Goal: Check status: Check status

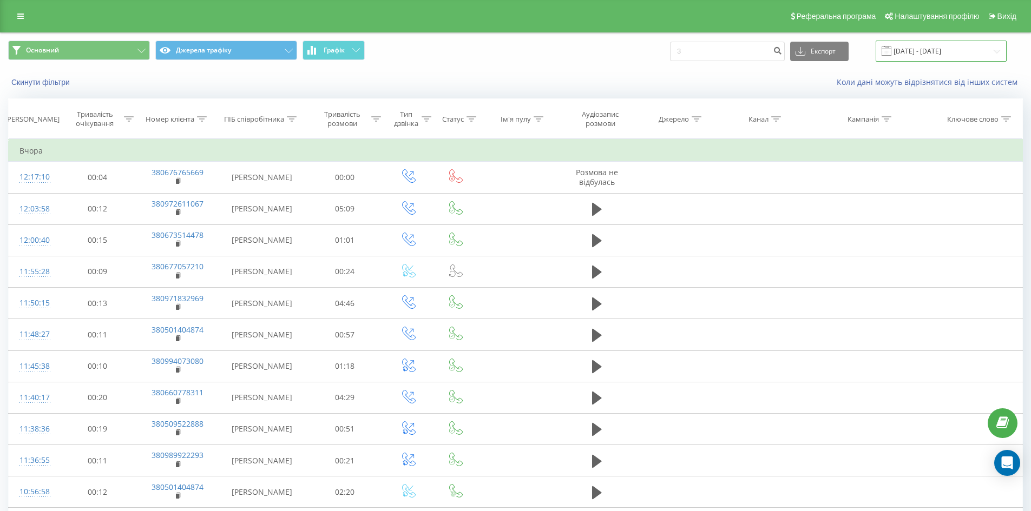
click at [960, 55] on input "[DATE] - [DATE]" at bounding box center [941, 51] width 131 height 21
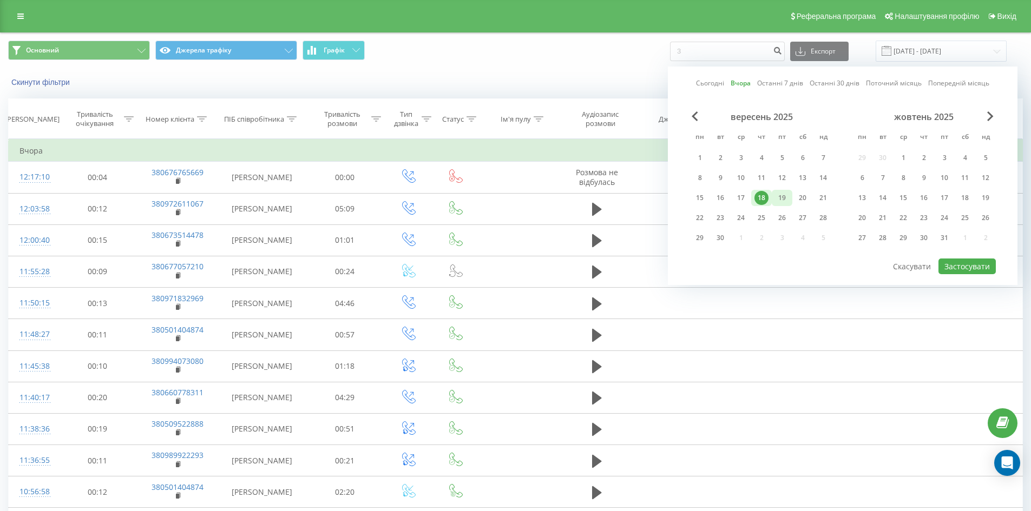
click at [777, 199] on div "19" at bounding box center [782, 198] width 14 height 14
click at [981, 270] on button "Застосувати" at bounding box center [966, 267] width 57 height 16
type input "[DATE] - [DATE]"
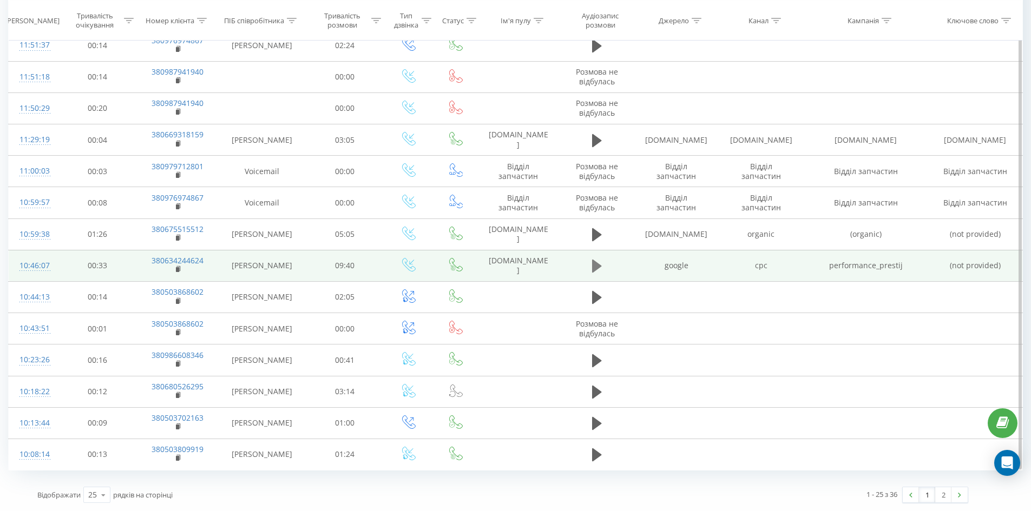
scroll to position [100, 0]
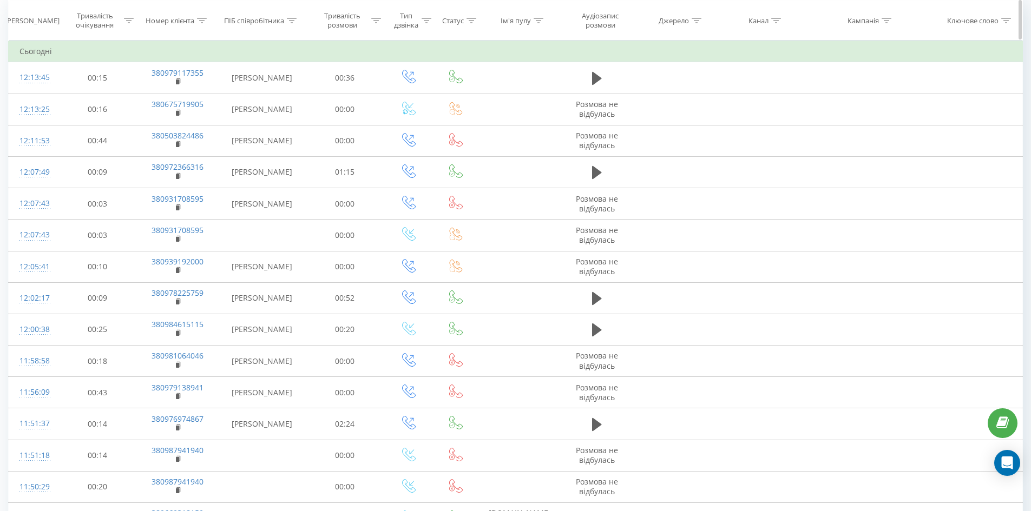
click at [775, 19] on icon at bounding box center [776, 19] width 10 height 5
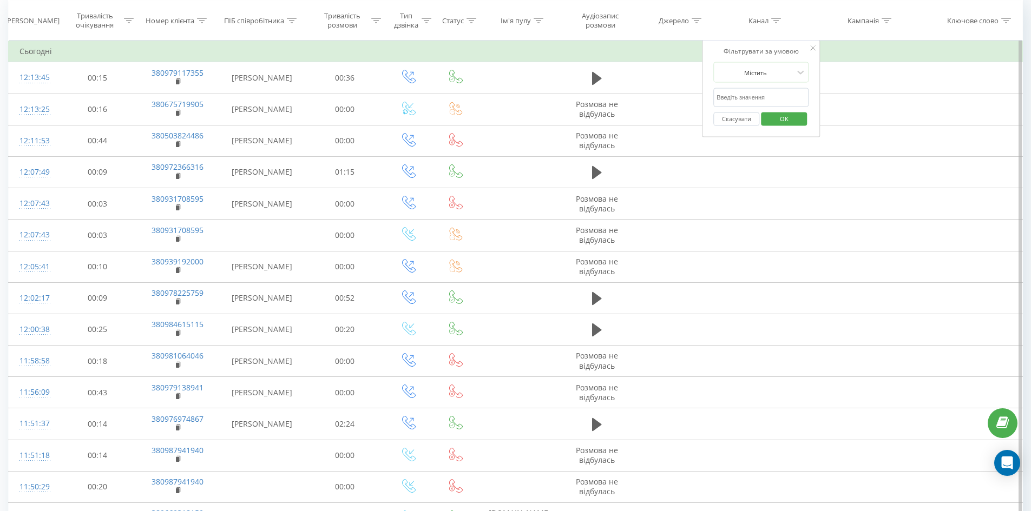
click at [764, 96] on input "text" at bounding box center [760, 97] width 95 height 19
type input "cpc"
click at [785, 117] on span "OK" at bounding box center [784, 118] width 30 height 17
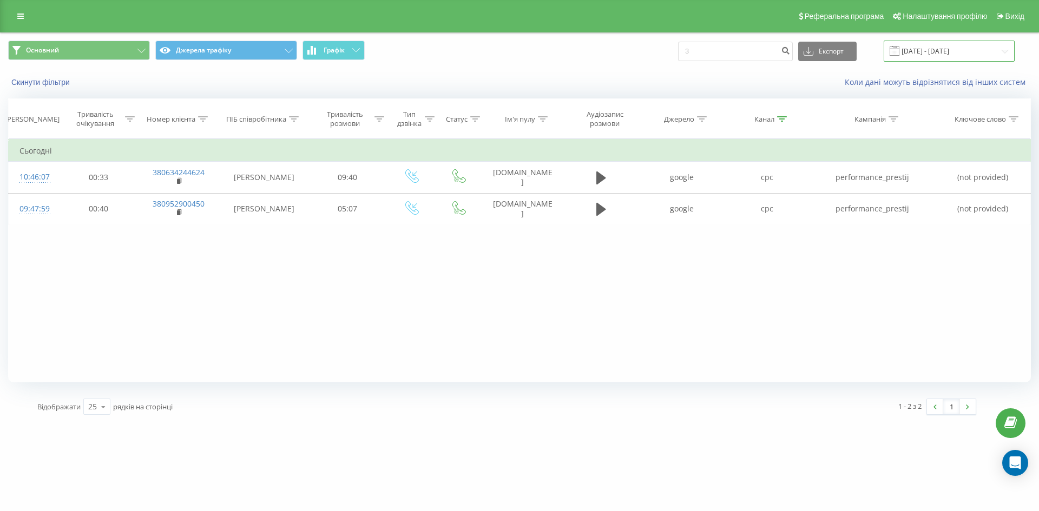
click at [911, 49] on input "[DATE] - [DATE]" at bounding box center [949, 51] width 131 height 21
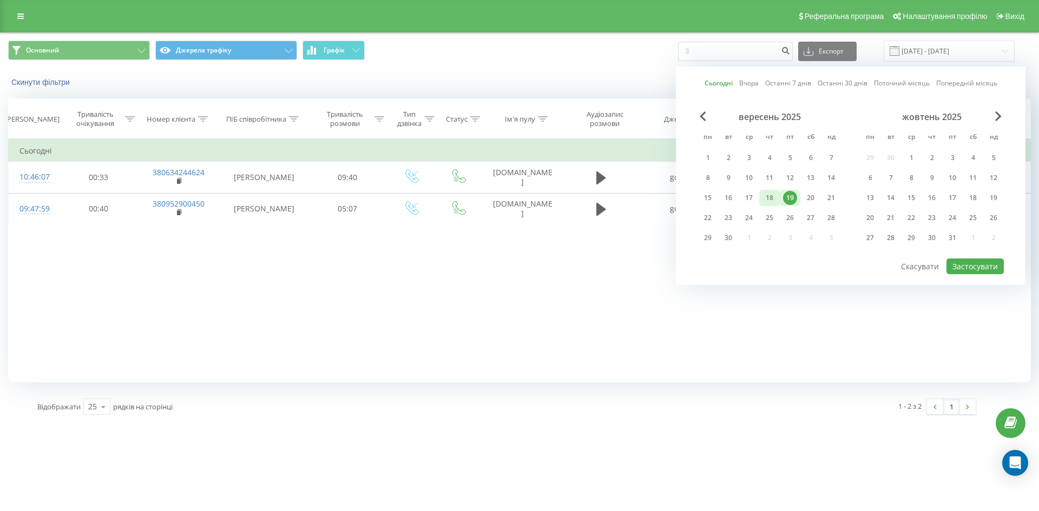
click at [774, 195] on div "18" at bounding box center [770, 198] width 14 height 14
click at [980, 264] on button "Застосувати" at bounding box center [975, 267] width 57 height 16
type input "[DATE] - [DATE]"
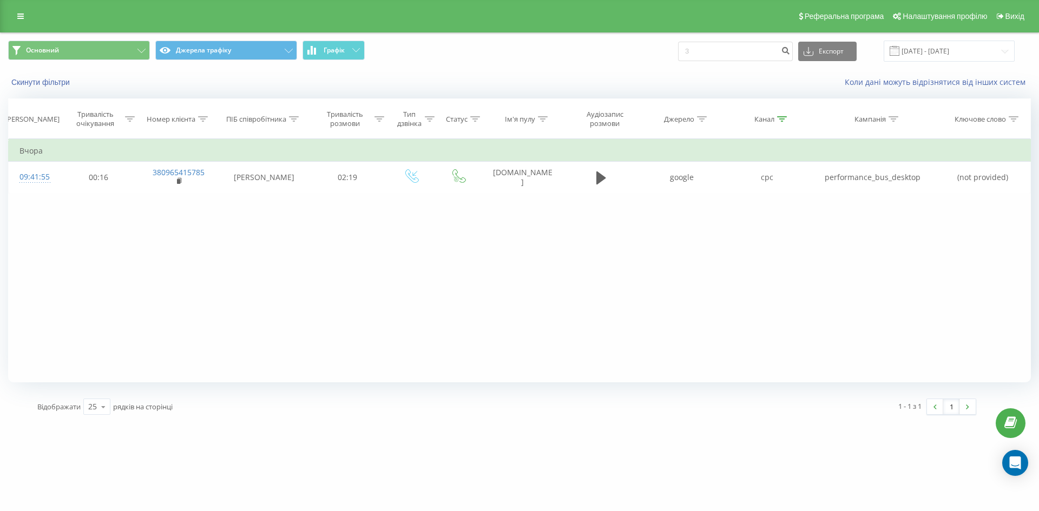
click at [615, 436] on div "autoregion.com.ua 3 Проекти autoregion.com.ua Дашборд Центр звернень Журнал дзв…" at bounding box center [519, 255] width 1039 height 511
click at [988, 38] on div "Основний Джерела трафіку Графік 3 Експорт .csv .xls .xlsx 18.09.2025 - 18.09.20…" at bounding box center [520, 51] width 1038 height 36
click at [986, 41] on input "[DATE] - [DATE]" at bounding box center [949, 51] width 131 height 21
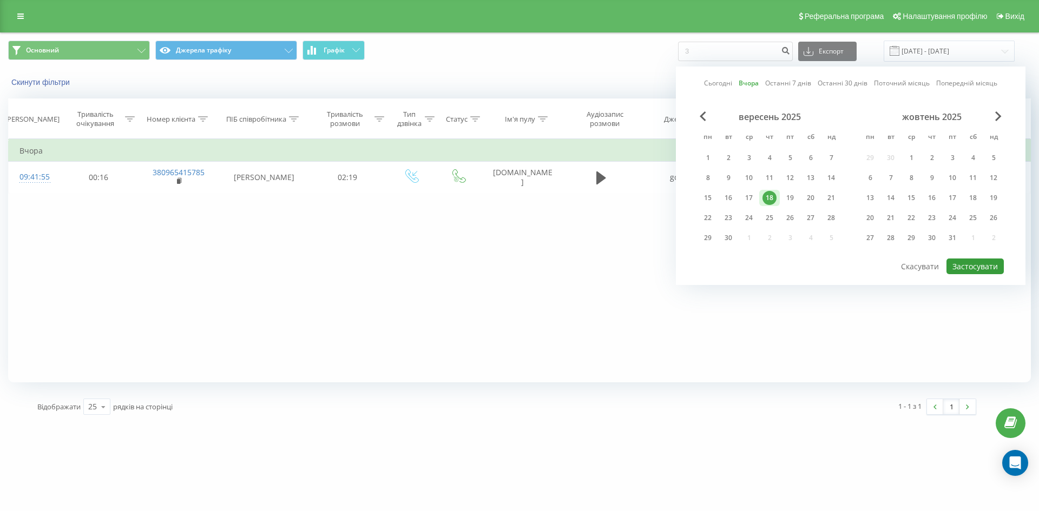
click at [977, 265] on button "Застосувати" at bounding box center [975, 267] width 57 height 16
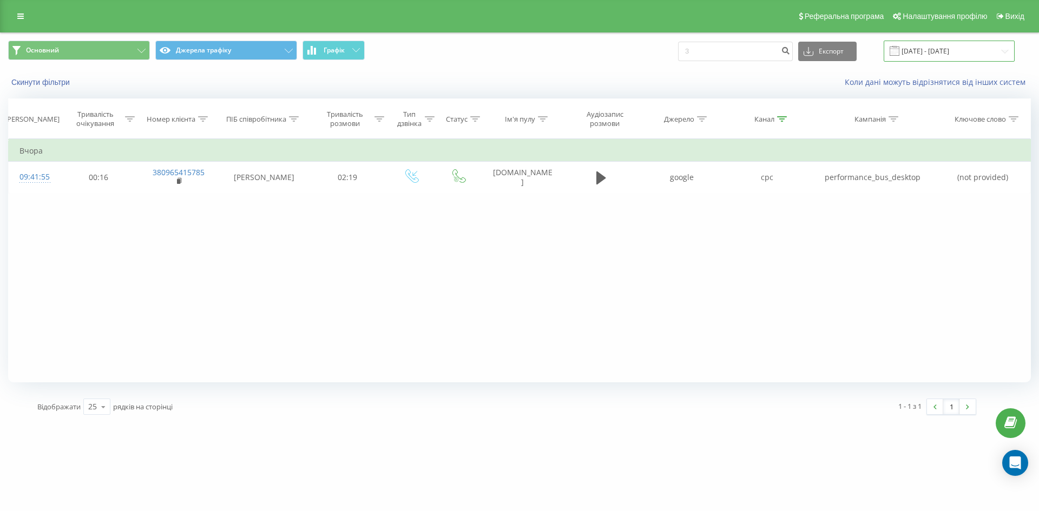
click at [944, 44] on input "[DATE] - [DATE]" at bounding box center [949, 51] width 131 height 21
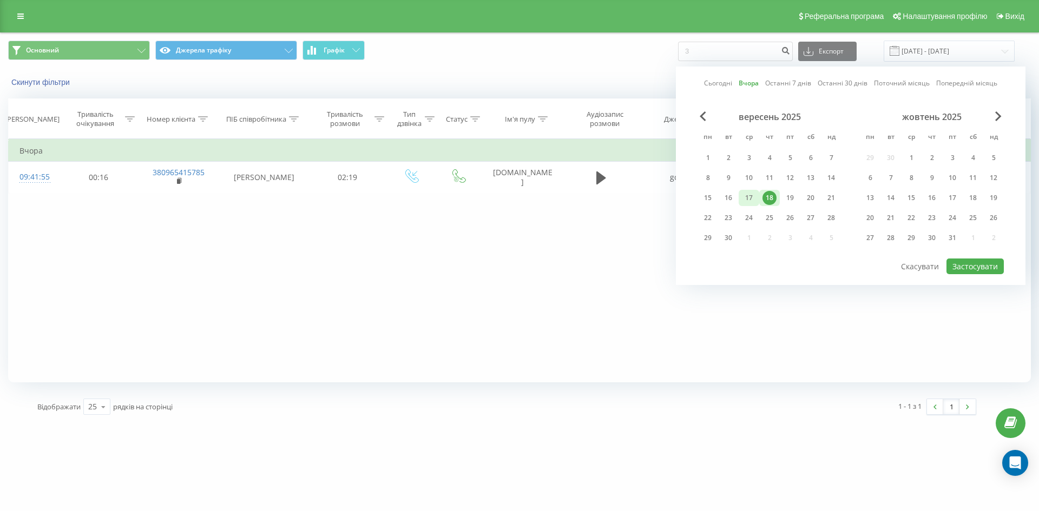
click at [745, 197] on div "17" at bounding box center [749, 198] width 14 height 14
click at [966, 259] on button "Застосувати" at bounding box center [975, 267] width 57 height 16
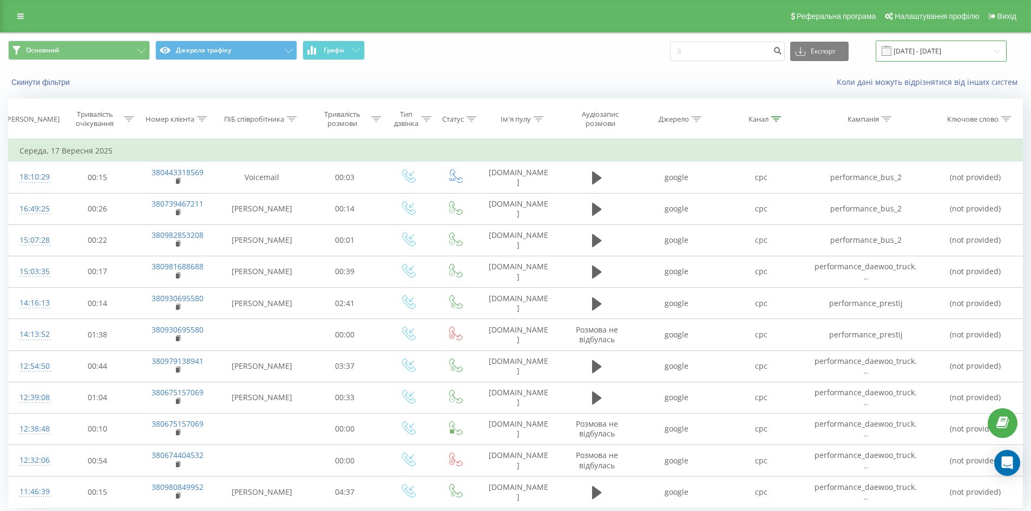
click at [945, 47] on input "17.09.2025 - 17.09.2025" at bounding box center [941, 51] width 131 height 21
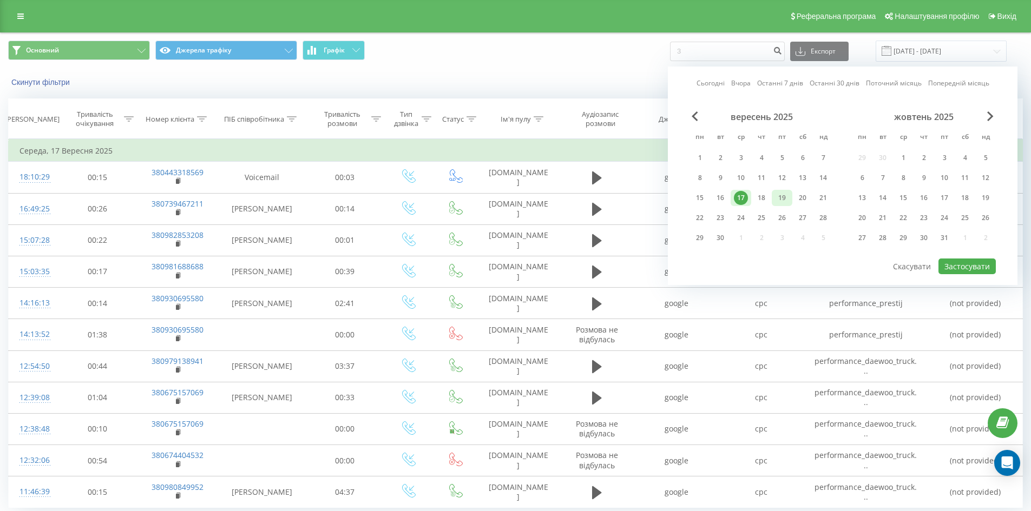
click at [775, 200] on div "19" at bounding box center [782, 198] width 14 height 14
click at [968, 270] on button "Застосувати" at bounding box center [966, 267] width 57 height 16
type input "[DATE] - [DATE]"
